Goal: Information Seeking & Learning: Learn about a topic

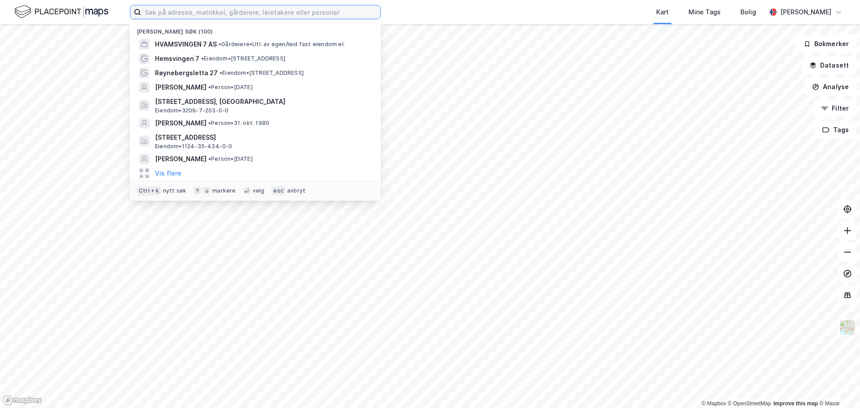
click at [245, 14] on input at bounding box center [260, 11] width 239 height 13
paste input "[STREET_ADDRESS]"
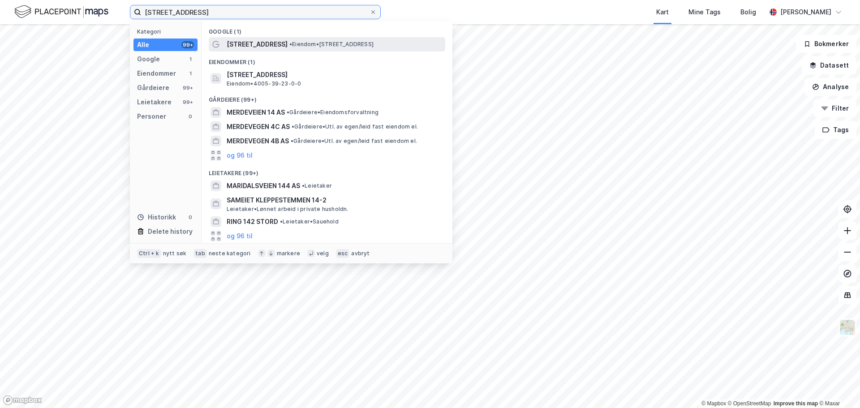
type input "[STREET_ADDRESS]"
click at [252, 46] on span "[STREET_ADDRESS]" at bounding box center [257, 44] width 61 height 11
